Goal: Navigation & Orientation: Find specific page/section

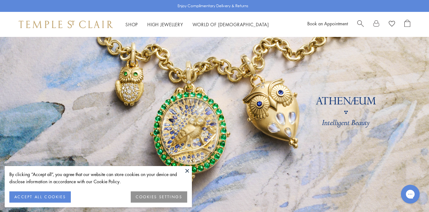
click at [62, 199] on button "ACCEPT ALL COOKIES" at bounding box center [39, 196] width 61 height 11
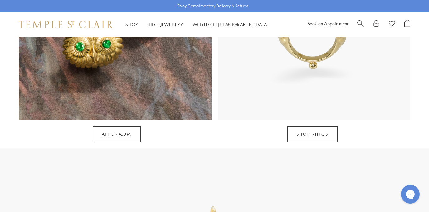
scroll to position [563, 0]
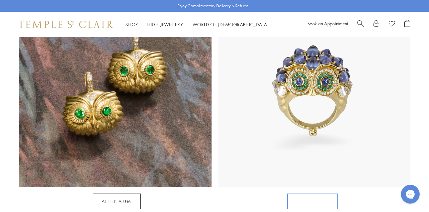
click at [312, 194] on link "SHOP RINGS" at bounding box center [312, 201] width 50 height 16
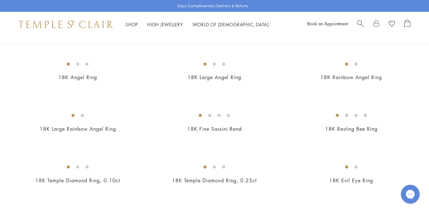
scroll to position [263, 0]
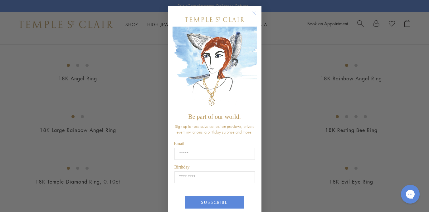
click at [176, 110] on img "POPUP Form" at bounding box center [215, 68] width 84 height 83
click at [167, 106] on div "Close dialog Be part of our world. Sign up for exclusive collection previews, p…" at bounding box center [215, 106] width 106 height 212
click at [157, 103] on div "Close dialog Be part of our world. Sign up for exclusive collection previews, p…" at bounding box center [214, 106] width 429 height 212
click at [251, 13] on circle "Close dialog" at bounding box center [253, 13] width 7 height 7
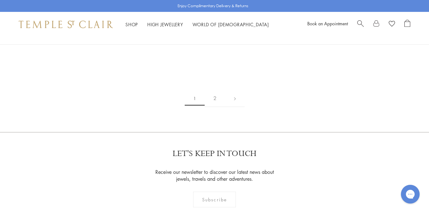
scroll to position [883, 0]
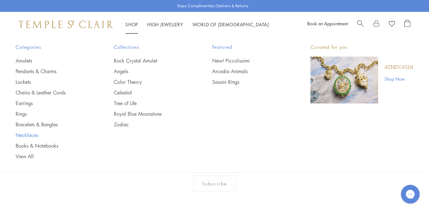
click at [24, 135] on link "Necklaces" at bounding box center [52, 134] width 73 height 7
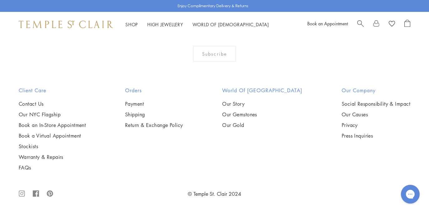
scroll to position [2229, 0]
click at [92, 24] on img at bounding box center [66, 24] width 94 height 7
